Goal: Navigation & Orientation: Find specific page/section

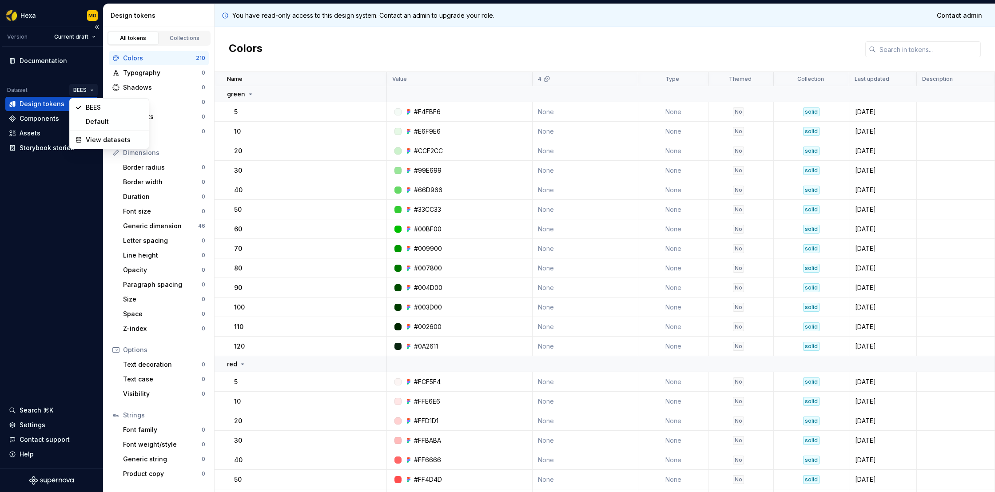
click at [92, 88] on html "Hexa MD Version Current draft Documentation Dataset BEES Design tokens Componen…" at bounding box center [497, 246] width 995 height 492
click at [87, 78] on html "Hexa MD Version Current draft Documentation Dataset BEES Design tokens Componen…" at bounding box center [497, 246] width 995 height 492
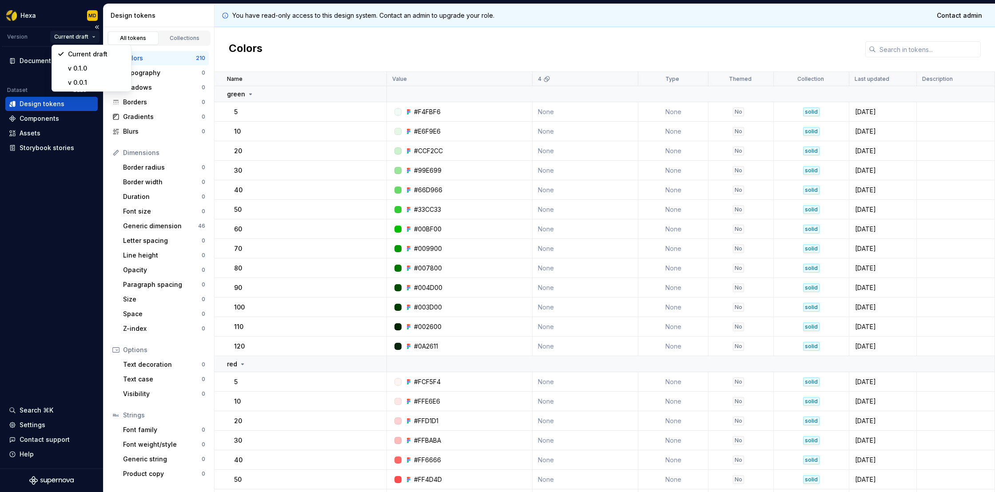
click at [90, 35] on html "Hexa MD Version Current draft Documentation Dataset BEES Design tokens Componen…" at bounding box center [497, 246] width 995 height 492
click at [52, 61] on div "Documentation" at bounding box center [44, 60] width 48 height 9
